Goal: Information Seeking & Learning: Learn about a topic

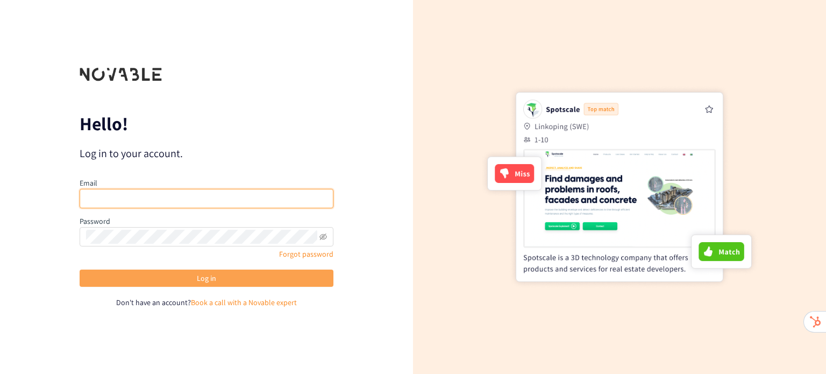
type input "[PERSON_NAME][EMAIL_ADDRESS][DOMAIN_NAME]"
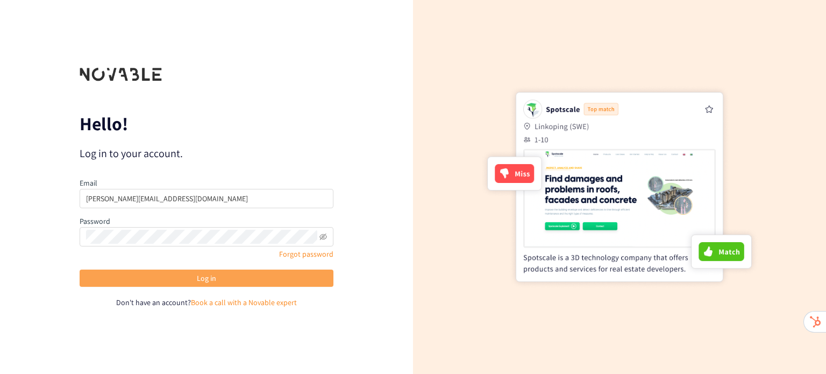
click at [157, 279] on button "Log in" at bounding box center [207, 277] width 254 height 17
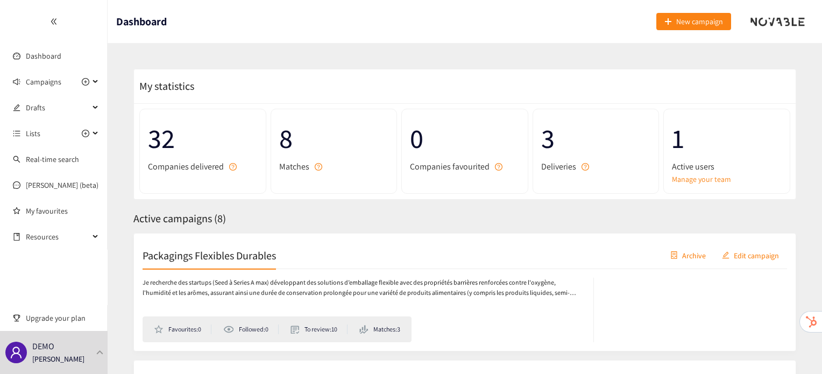
scroll to position [51, 0]
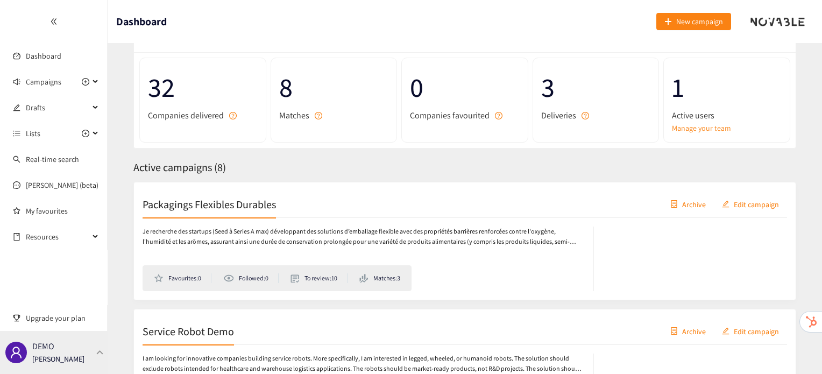
click at [93, 339] on div "DEMO [PERSON_NAME]" at bounding box center [54, 352] width 108 height 43
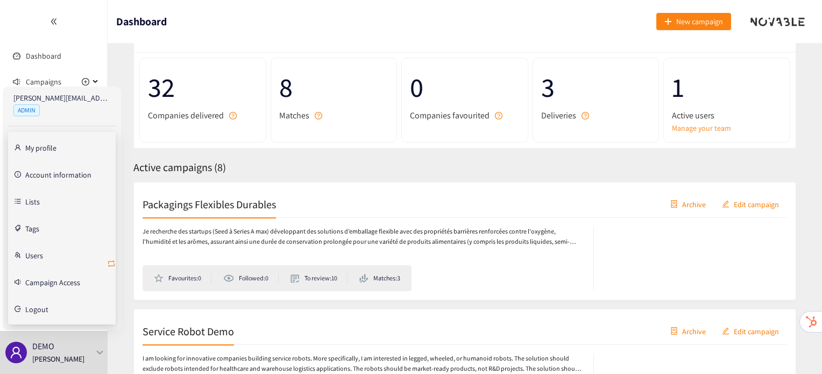
click at [112, 259] on icon "retweet" at bounding box center [111, 263] width 9 height 9
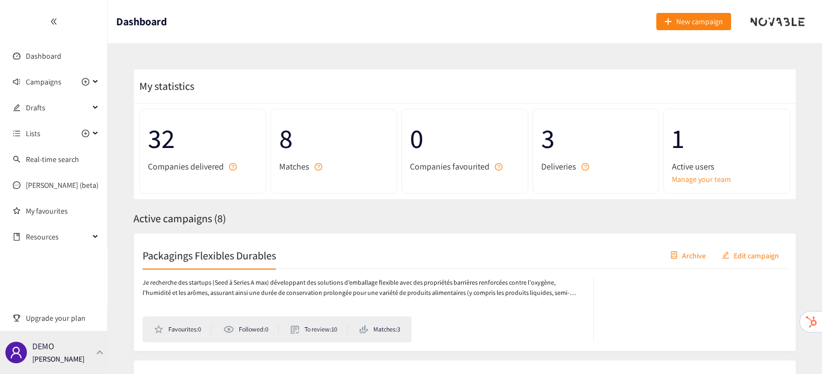
click at [100, 347] on div "DEMO [PERSON_NAME]" at bounding box center [54, 352] width 108 height 43
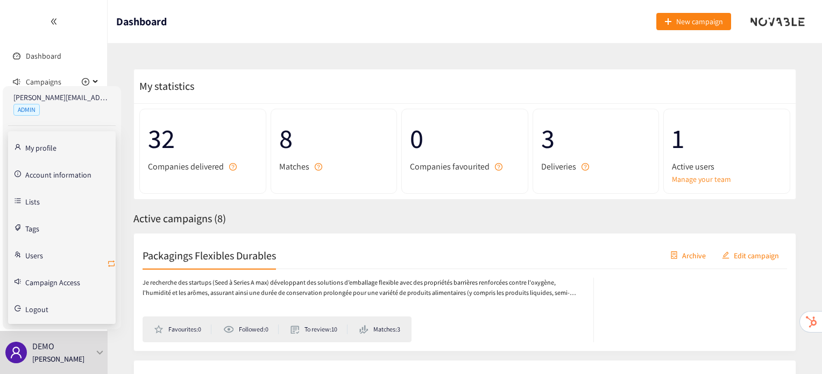
click at [110, 260] on icon "retweet" at bounding box center [111, 263] width 6 height 6
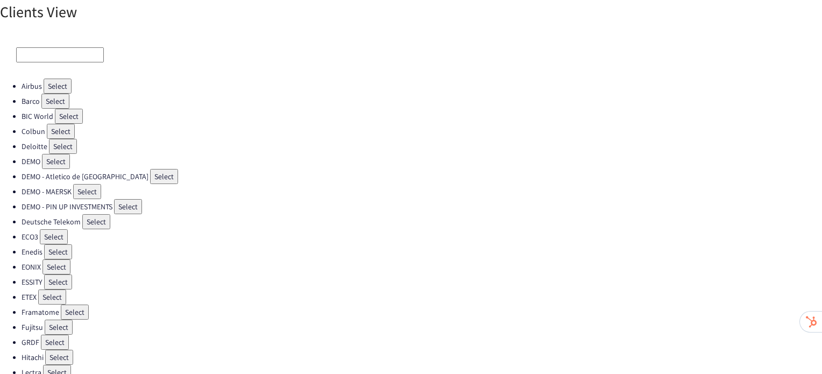
scroll to position [9, 0]
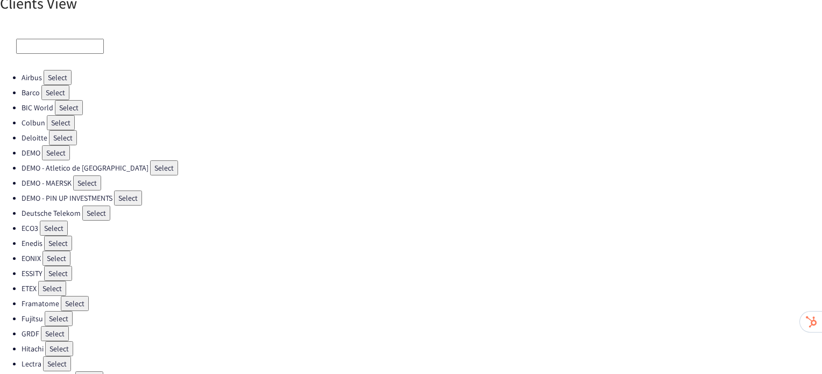
click at [59, 311] on button "Select" at bounding box center [59, 318] width 28 height 15
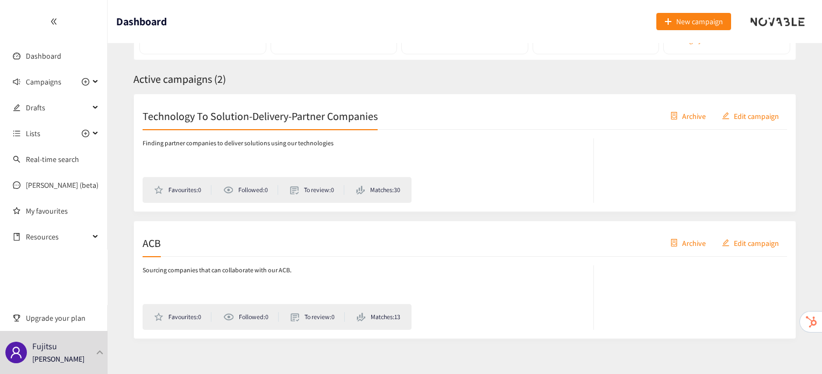
scroll to position [150, 0]
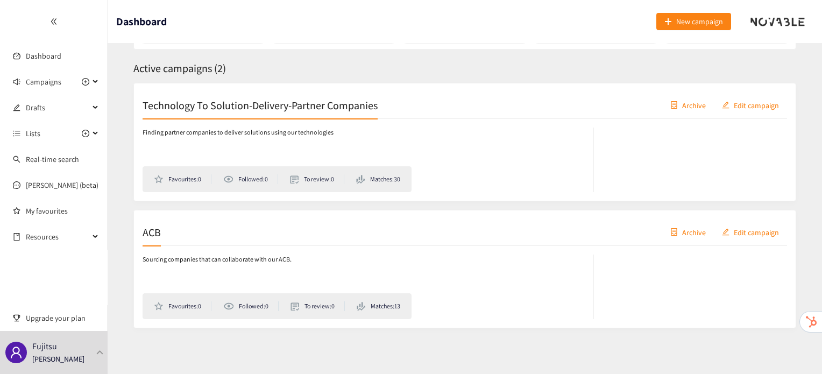
click at [152, 230] on h2 "ACB" at bounding box center [152, 231] width 18 height 15
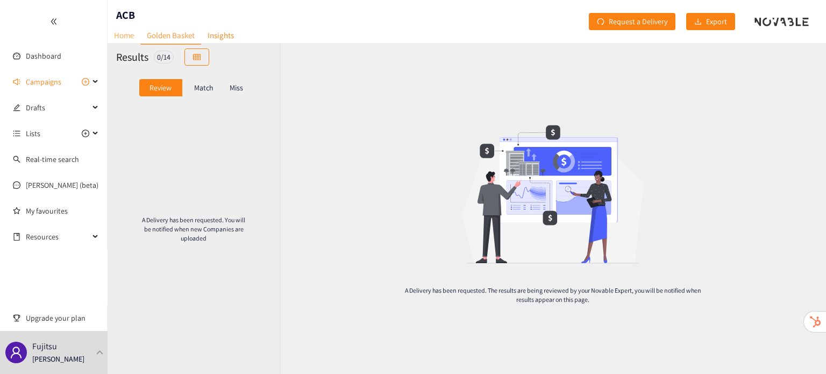
click at [120, 34] on link "Home" at bounding box center [124, 35] width 33 height 17
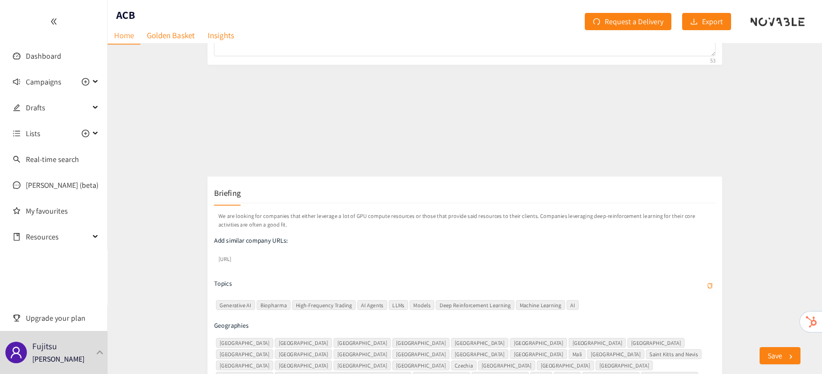
scroll to position [137, 0]
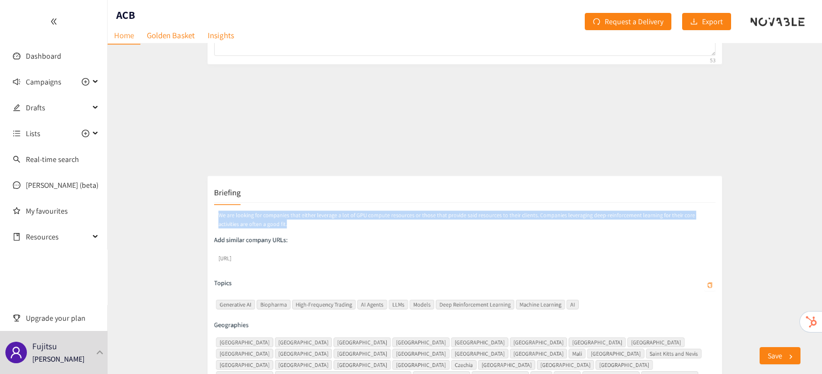
drag, startPoint x: 189, startPoint y: 158, endPoint x: 119, endPoint y: 144, distance: 71.2
copy p "We are looking for companies that either leverage a lot of GPU compute resource…"
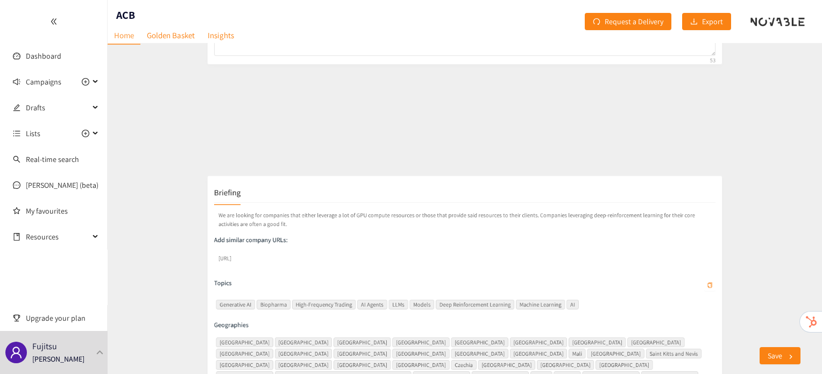
click at [299, 182] on p "Add similar company URLs:" at bounding box center [465, 180] width 670 height 12
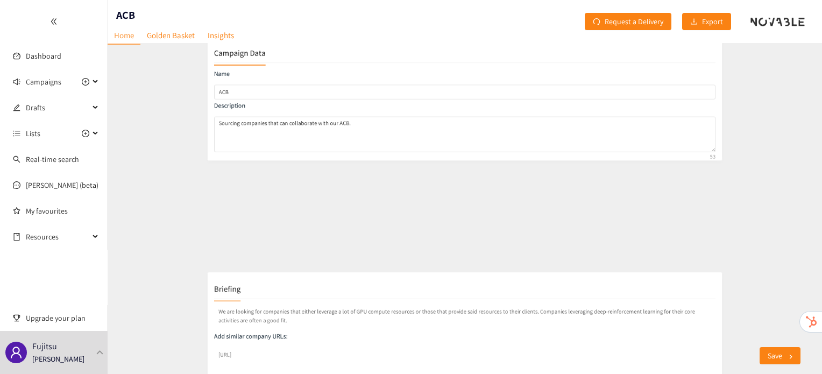
scroll to position [0, 0]
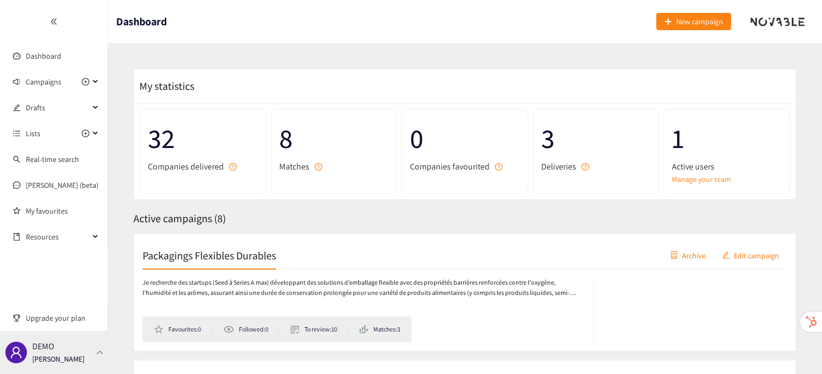
click at [101, 357] on div "DEMO [PERSON_NAME]" at bounding box center [54, 352] width 108 height 43
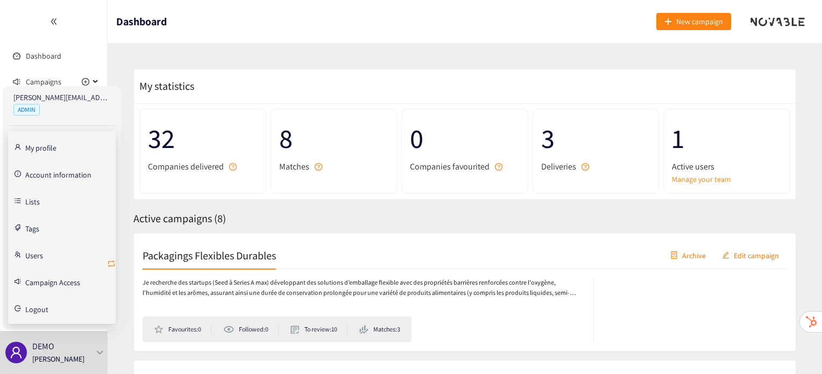
click at [113, 262] on icon "retweet" at bounding box center [111, 263] width 9 height 9
